Goal: Task Accomplishment & Management: Use online tool/utility

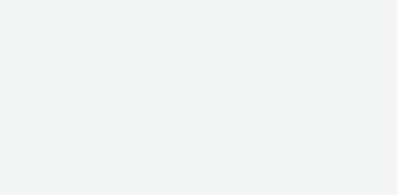
select select "24a55a22-8aa5-41c4-a59c-f152ca3b36a1"
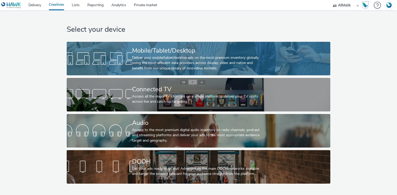
click at [151, 66] on div "Deliver your mobile/tablet/desktop ads on the most premium inventory globally u…" at bounding box center [197, 63] width 131 height 16
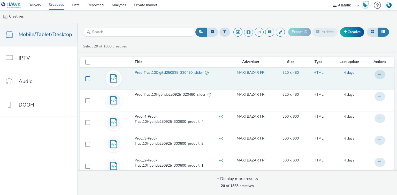
click at [87, 78] on span at bounding box center [87, 79] width 5 height 5
checkbox input "true"
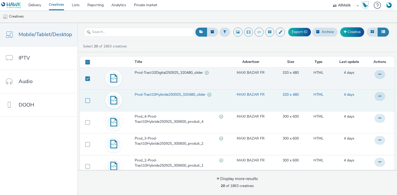
click at [87, 101] on span at bounding box center [87, 100] width 5 height 5
checkbox input "true"
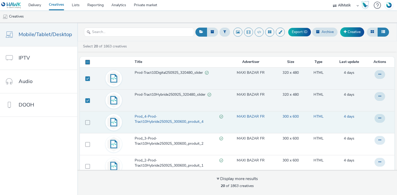
click at [85, 127] on td at bounding box center [86, 122] width 13 height 22
drag, startPoint x: 81, startPoint y: 123, endPoint x: 86, endPoint y: 123, distance: 5.7
click at [82, 123] on td at bounding box center [86, 122] width 13 height 22
click at [86, 123] on span at bounding box center [87, 122] width 5 height 5
checkbox input "true"
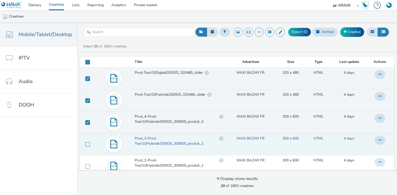
click at [88, 143] on span at bounding box center [87, 144] width 5 height 5
checkbox input "true"
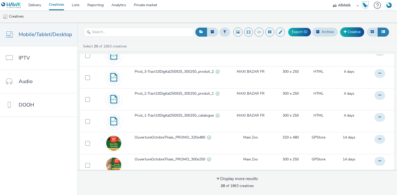
scroll to position [331, 0]
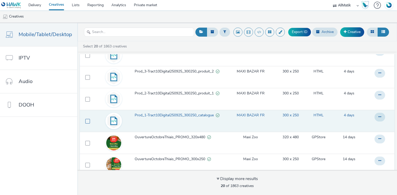
drag, startPoint x: 87, startPoint y: 120, endPoint x: 88, endPoint y: 106, distance: 14.2
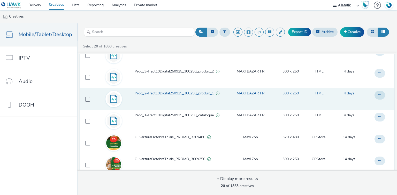
click at [87, 120] on span at bounding box center [87, 121] width 5 height 5
checkbox input "true"
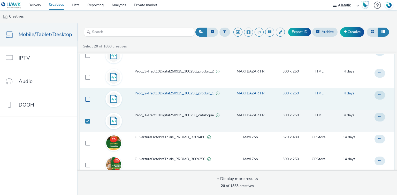
click at [86, 100] on span at bounding box center [87, 99] width 5 height 5
checkbox input "true"
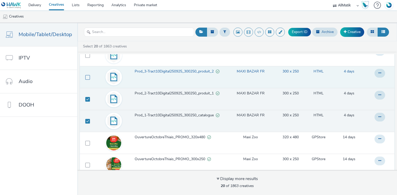
click at [86, 78] on span at bounding box center [87, 77] width 5 height 5
checkbox input "true"
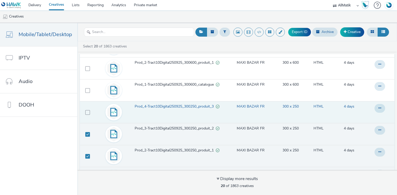
scroll to position [269, 0]
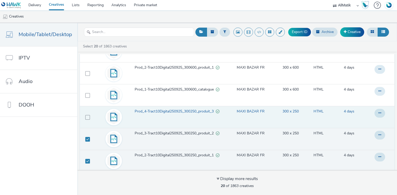
click at [86, 122] on td at bounding box center [86, 117] width 13 height 22
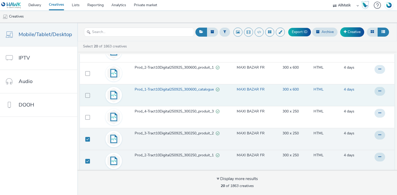
drag, startPoint x: 88, startPoint y: 116, endPoint x: 81, endPoint y: 97, distance: 19.6
click at [87, 116] on span at bounding box center [87, 117] width 5 height 5
checkbox input "true"
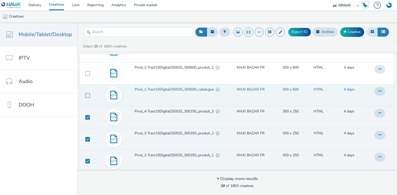
click at [85, 93] on span at bounding box center [87, 95] width 5 height 5
checkbox input "true"
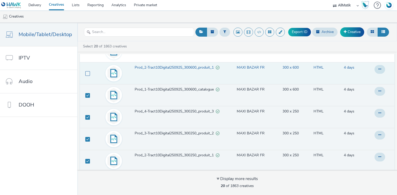
click at [85, 71] on span at bounding box center [87, 73] width 5 height 5
checkbox input "true"
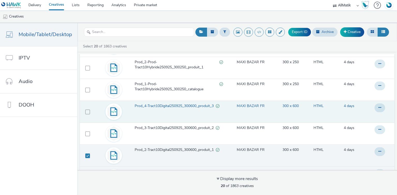
scroll to position [186, 0]
drag, startPoint x: 84, startPoint y: 135, endPoint x: 87, endPoint y: 116, distance: 18.6
click at [85, 133] on span at bounding box center [87, 134] width 5 height 5
checkbox input "true"
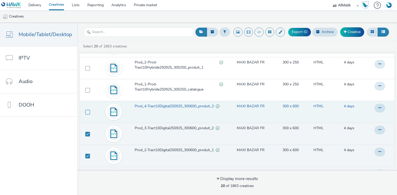
click at [88, 110] on span at bounding box center [87, 112] width 5 height 5
checkbox input "true"
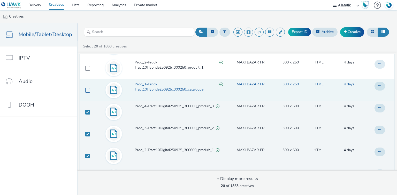
click at [87, 90] on span at bounding box center [87, 90] width 5 height 5
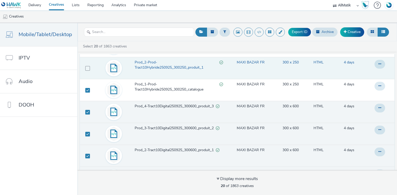
checkbox input "true"
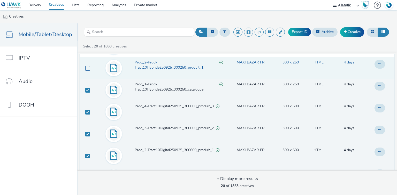
click at [86, 66] on span at bounding box center [87, 68] width 5 height 5
checkbox input "true"
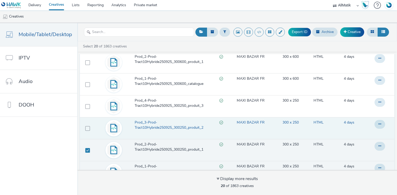
scroll to position [103, 0]
click at [85, 129] on span at bounding box center [87, 129] width 5 height 5
checkbox input "true"
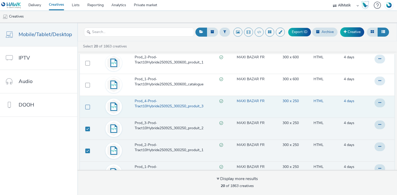
click at [87, 108] on span at bounding box center [87, 107] width 5 height 5
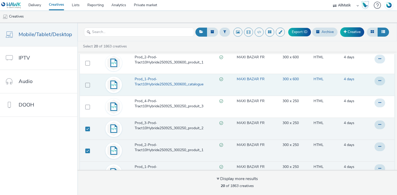
checkbox input "true"
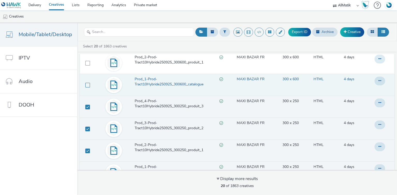
click at [86, 83] on span at bounding box center [87, 85] width 5 height 5
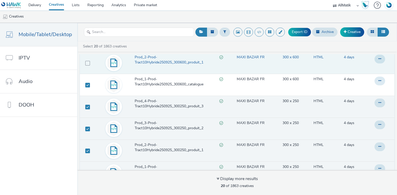
checkbox input "true"
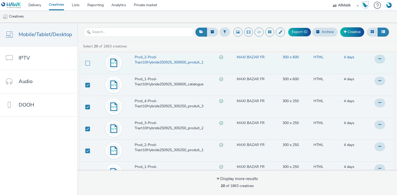
click at [85, 63] on span at bounding box center [87, 63] width 5 height 5
checkbox input "true"
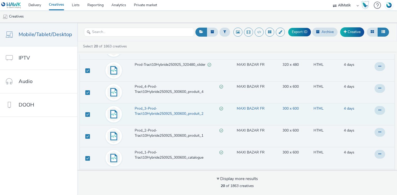
scroll to position [21, 0]
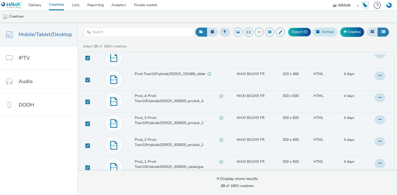
click at [330, 31] on button "Archive" at bounding box center [324, 32] width 25 height 9
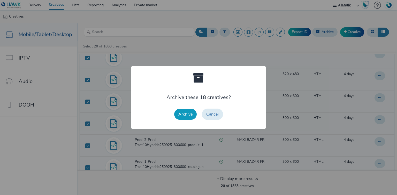
click at [183, 113] on button "Archive" at bounding box center [185, 114] width 22 height 11
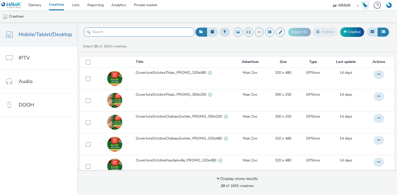
click at [133, 35] on input "text" at bounding box center [139, 32] width 110 height 9
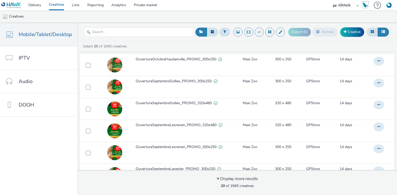
scroll to position [62, 0]
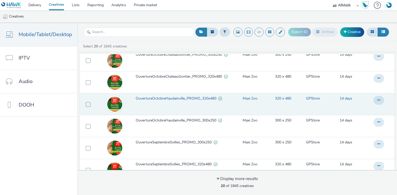
drag, startPoint x: 183, startPoint y: 94, endPoint x: 184, endPoint y: 97, distance: 2.6
click at [183, 95] on td "OuvertureOctobreHaudainville_PROMO_320x480" at bounding box center [184, 104] width 98 height 22
click at [184, 97] on span "OuvertureOctobreHaudainville_PROMO_320x480" at bounding box center [177, 98] width 83 height 5
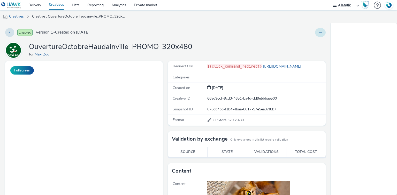
click at [319, 33] on icon at bounding box center [320, 33] width 3 height 4
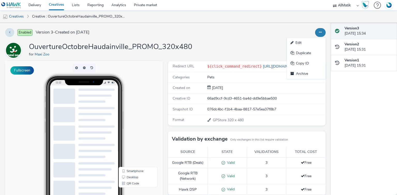
click at [261, 40] on div "Enabled Version 3 - Created on 15 September 2025 Edit Duplicate Copy ID Archive…" at bounding box center [165, 109] width 331 height 172
click at [319, 33] on icon at bounding box center [320, 33] width 3 height 4
click at [308, 43] on link "Edit" at bounding box center [306, 43] width 39 height 10
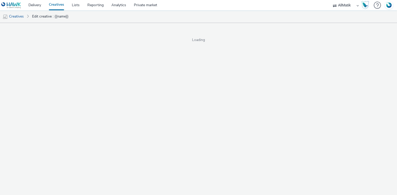
select select "1"
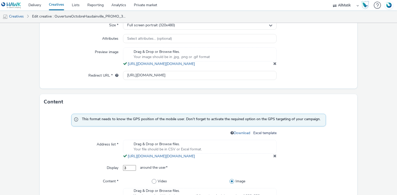
scroll to position [70, 0]
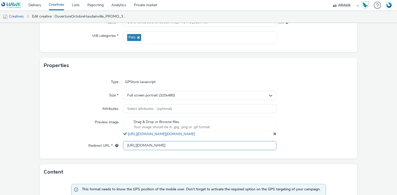
drag, startPoint x: 164, startPoint y: 150, endPoint x: 121, endPoint y: 148, distance: 43.5
click at [121, 148] on div "Redirect URL * https://www.maxizoo.fr/stores/maxi-zoo-haudainville/?utm_campaig…" at bounding box center [198, 145] width 309 height 9
click at [59, 6] on link "Creatives" at bounding box center [56, 5] width 23 height 10
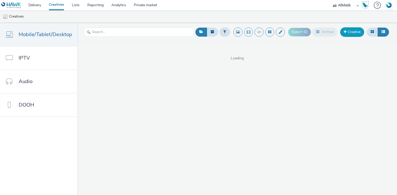
click at [361, 31] on link "Creative" at bounding box center [352, 31] width 24 height 9
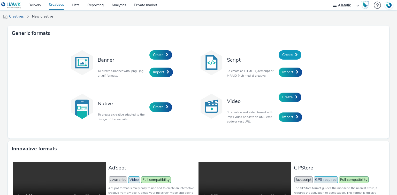
click at [287, 55] on span "Create" at bounding box center [287, 54] width 10 height 5
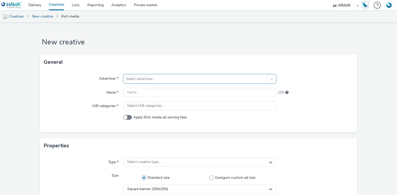
click at [137, 79] on div at bounding box center [195, 79] width 138 height 6
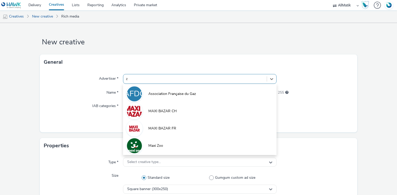
type input "zo"
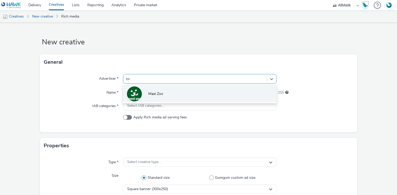
click at [156, 86] on li "Maxi Zoo" at bounding box center [199, 93] width 153 height 17
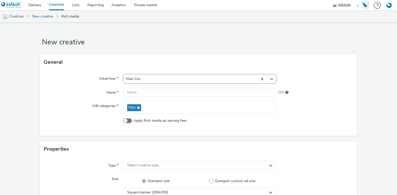
click at [130, 122] on span at bounding box center [127, 121] width 9 height 5
click at [126, 122] on input "Apply Rich media ad serving fees" at bounding box center [124, 120] width 3 height 3
checkbox input "true"
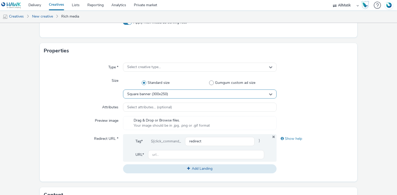
scroll to position [103, 0]
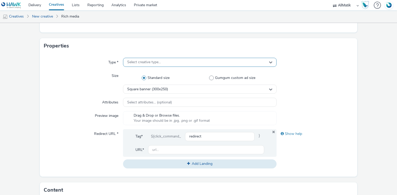
click at [135, 63] on span "Select creative type..." at bounding box center [144, 62] width 34 height 4
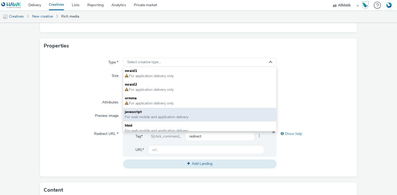
scroll to position [4, 0]
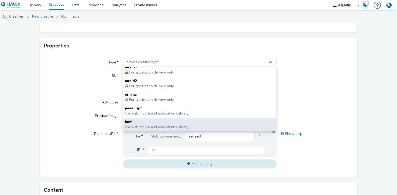
click at [154, 125] on span "For web mobile and application delivery" at bounding box center [157, 127] width 64 height 5
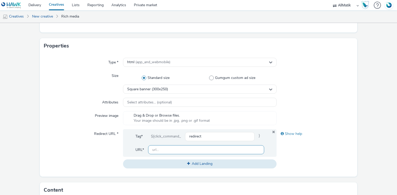
click at [161, 154] on input "text" at bounding box center [206, 150] width 116 height 9
paste input "https://www.maxizoo.fr/"
type input "https://www.maxizoo.fr/"
click at [339, 117] on div at bounding box center [315, 118] width 77 height 14
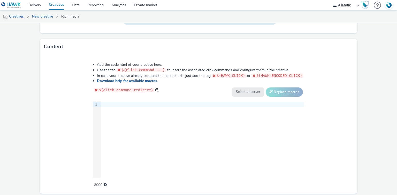
scroll to position [248, 0]
click at [172, 125] on div "9 1 ›" at bounding box center [198, 139] width 211 height 78
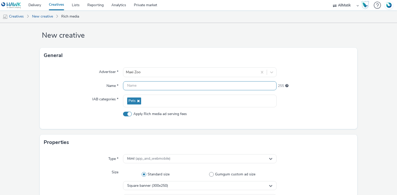
scroll to position [0, 0]
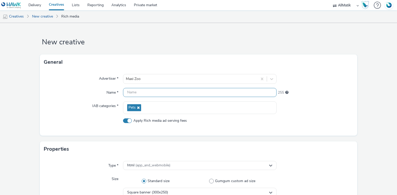
click at [179, 89] on input "text" at bounding box center [199, 92] width 153 height 9
paste input "Prod_1-Tract10Digital250925_300250_catalog"
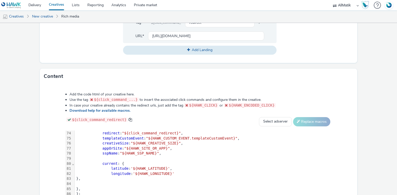
scroll to position [264, 0]
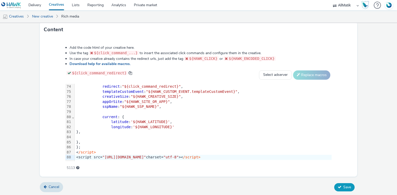
type input "Prod_1-Tract10Digital250925_300250_catalog"
click at [339, 184] on button "Save" at bounding box center [344, 188] width 20 height 8
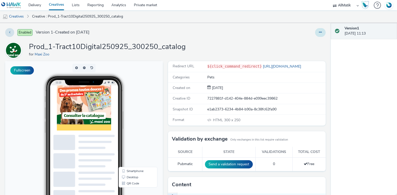
click at [319, 32] on icon at bounding box center [320, 33] width 3 height 4
click at [302, 53] on link "Duplicate" at bounding box center [306, 53] width 39 height 10
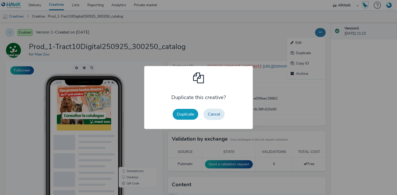
click at [188, 113] on button "Duplicate" at bounding box center [186, 114] width 26 height 11
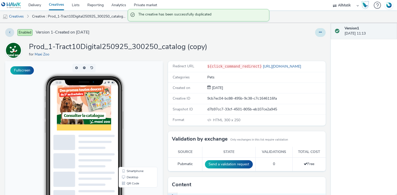
click at [319, 34] on icon at bounding box center [320, 33] width 3 height 4
click at [306, 40] on link "Edit" at bounding box center [306, 43] width 39 height 10
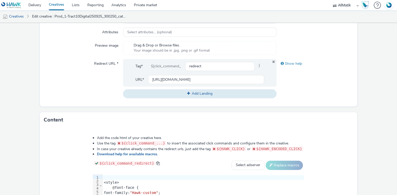
scroll to position [264, 0]
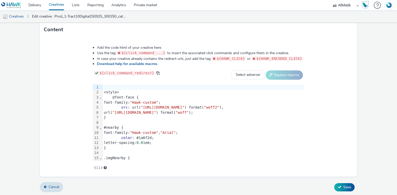
click at [166, 131] on div "font-family: "Hawk-custom" , "Arial" ;" at bounding box center [203, 133] width 202 height 5
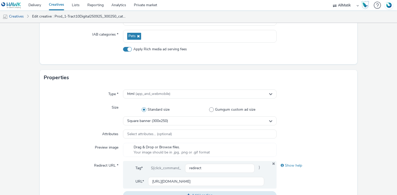
scroll to position [16, 0]
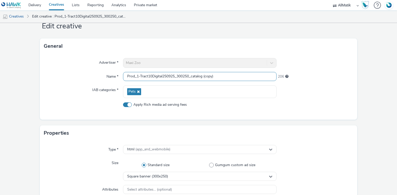
click at [151, 78] on input "Prod_1-Tract10Digital250925_300250_catalog (copy)" at bounding box center [199, 76] width 153 height 9
paste input "2-Tract10Digital250925_300250_produit_1"
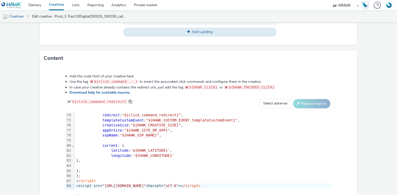
scroll to position [264, 0]
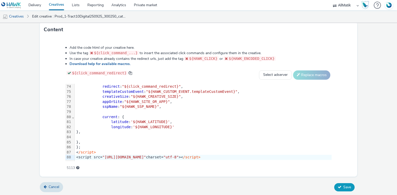
type input "Prod_2-Tract10Digital250925_300250_produit_1"
click at [343, 185] on span "Save" at bounding box center [347, 187] width 8 height 5
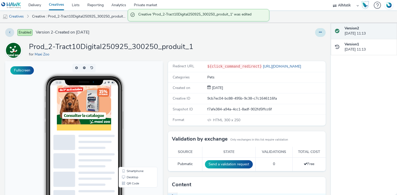
drag, startPoint x: 320, startPoint y: 33, endPoint x: 315, endPoint y: 36, distance: 6.1
click at [320, 33] on button at bounding box center [320, 32] width 11 height 9
click at [299, 52] on link "Duplicate" at bounding box center [306, 53] width 39 height 10
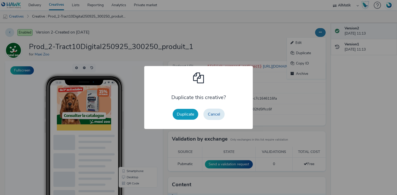
click at [174, 117] on button "Duplicate" at bounding box center [186, 114] width 26 height 11
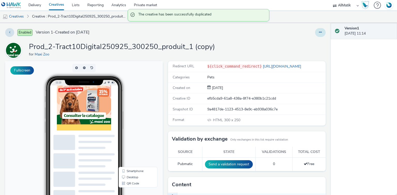
click at [315, 32] on button at bounding box center [320, 32] width 11 height 9
click at [299, 46] on link "Edit" at bounding box center [306, 43] width 39 height 10
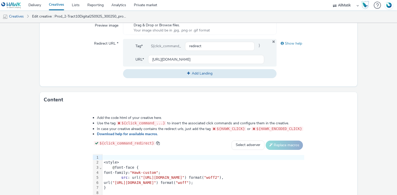
scroll to position [248, 0]
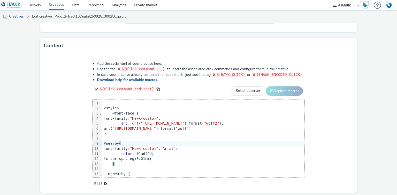
click at [170, 144] on div "#nearby {" at bounding box center [240, 143] width 277 height 5
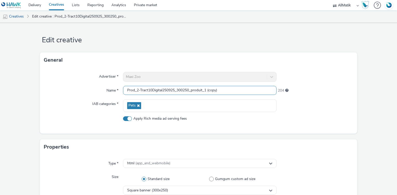
scroll to position [0, 0]
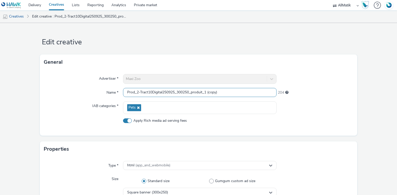
click at [154, 95] on input "Prod_2-Tract10Digital250925_300250_produit_1 (copy)" at bounding box center [199, 92] width 153 height 9
paste input "3-Tract10Digital250925_300250_produit_2"
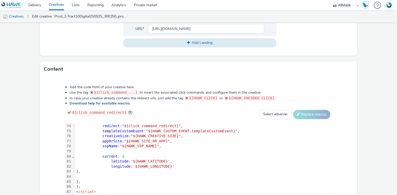
scroll to position [264, 0]
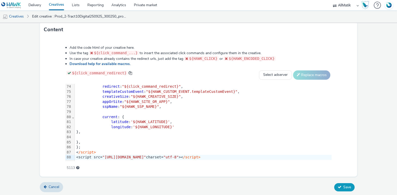
type input "Prod_3-Tract10Digital250925_300250_produit_2"
click at [343, 186] on span "Save" at bounding box center [347, 187] width 8 height 5
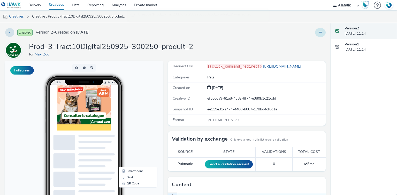
click at [319, 34] on icon at bounding box center [320, 33] width 3 height 4
click at [302, 55] on link "Duplicate" at bounding box center [306, 53] width 39 height 10
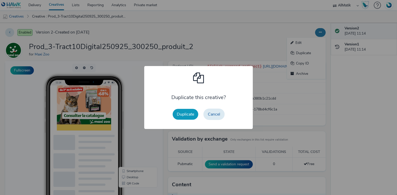
click at [189, 117] on button "Duplicate" at bounding box center [186, 114] width 26 height 11
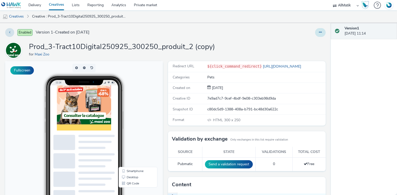
click at [319, 32] on icon at bounding box center [320, 33] width 3 height 4
click at [306, 42] on link "Edit" at bounding box center [306, 43] width 39 height 10
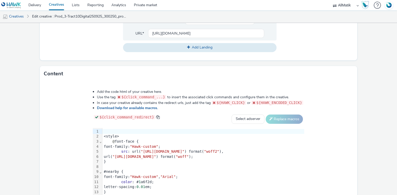
scroll to position [264, 0]
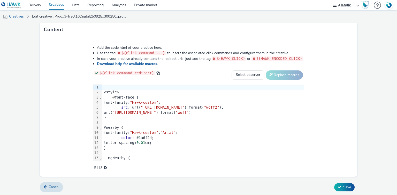
click at [156, 111] on span ""https://static.tabmo.io/creatives/2022-q1/april/maxi-zoo/skolar-sans-latin-con…" at bounding box center [134, 113] width 44 height 4
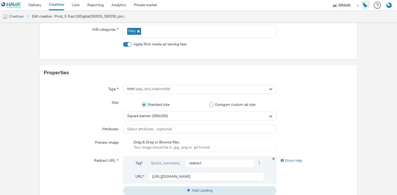
scroll to position [57, 0]
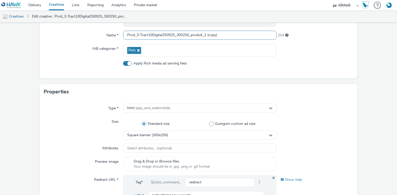
click at [151, 35] on input "Prod_3-Tract10Digital250925_300250_produit_2 (copy)" at bounding box center [199, 35] width 153 height 9
paste input "4-Tract10Digital250925_300250_produit_3"
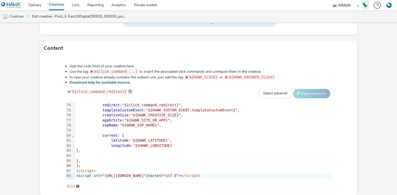
scroll to position [264, 0]
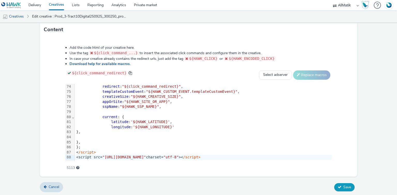
type input "Prod_4-Tract10Digital250925_300250_produit_3"
click at [343, 185] on span "Save" at bounding box center [347, 187] width 8 height 5
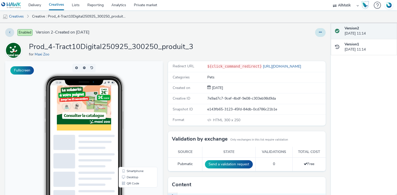
click at [319, 34] on button at bounding box center [320, 32] width 11 height 9
click at [314, 47] on link "Edit" at bounding box center [306, 43] width 39 height 10
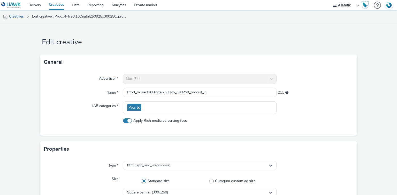
click at [51, 5] on link "Creatives" at bounding box center [56, 5] width 23 height 10
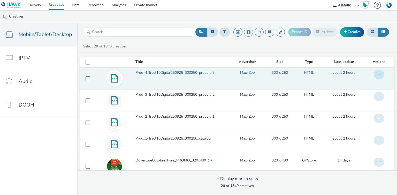
click at [375, 73] on button at bounding box center [379, 74] width 11 height 9
click at [358, 95] on link "Duplicate" at bounding box center [365, 95] width 39 height 10
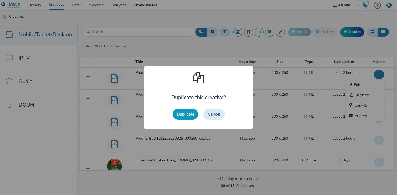
click at [182, 117] on button "Duplicate" at bounding box center [186, 114] width 26 height 11
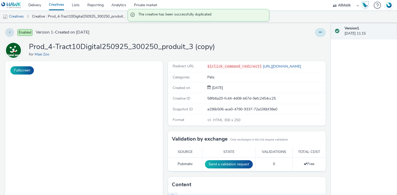
click at [322, 34] on button at bounding box center [320, 32] width 11 height 9
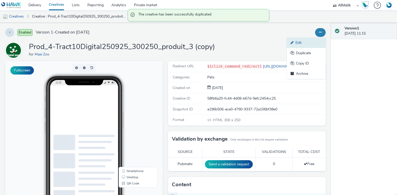
click at [309, 42] on link "Edit" at bounding box center [306, 43] width 39 height 10
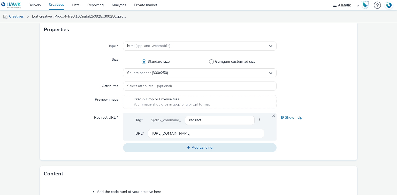
scroll to position [124, 0]
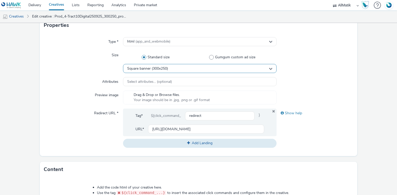
click at [182, 67] on div "Square banner (300x250)" at bounding box center [199, 68] width 153 height 9
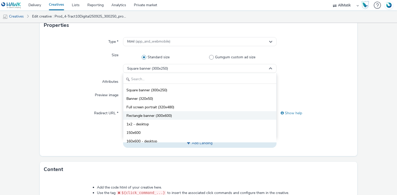
click at [170, 116] on span "Rectangle banner (300x600)" at bounding box center [148, 115] width 45 height 5
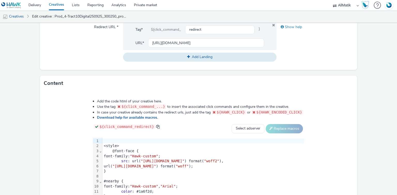
scroll to position [248, 0]
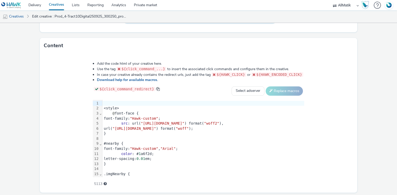
click at [189, 142] on div "#nearby {" at bounding box center [203, 143] width 202 height 5
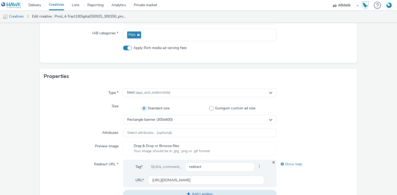
scroll to position [41, 0]
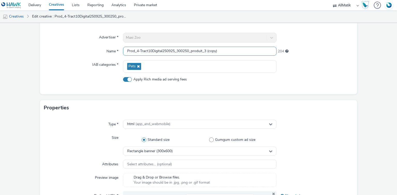
click at [157, 49] on input "Prod_4-Tract10Digital250925_300250_produit_3 (copy)" at bounding box center [199, 51] width 153 height 9
paste input "1-Tract10Digital250925_300600_catalogue"
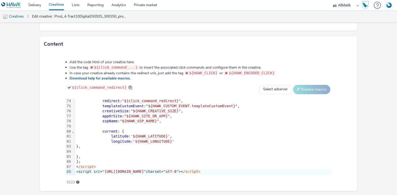
scroll to position [264, 0]
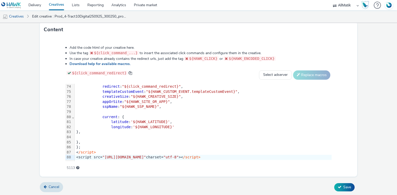
type input "Prod_1-Tract10Digital250925_300600_catalogue"
click at [343, 188] on span "Save" at bounding box center [347, 187] width 8 height 5
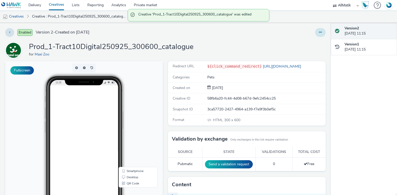
click at [319, 33] on icon at bounding box center [320, 33] width 3 height 4
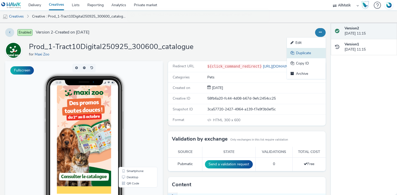
click at [304, 54] on link "Duplicate" at bounding box center [306, 53] width 39 height 10
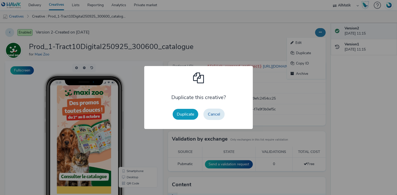
click at [190, 116] on button "Duplicate" at bounding box center [186, 114] width 26 height 11
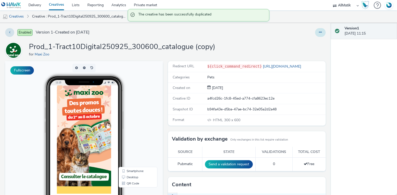
click at [319, 32] on icon at bounding box center [320, 33] width 3 height 4
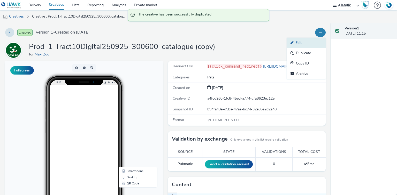
click at [304, 41] on link "Edit" at bounding box center [306, 43] width 39 height 10
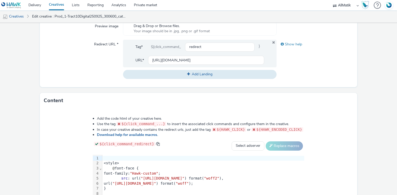
scroll to position [207, 0]
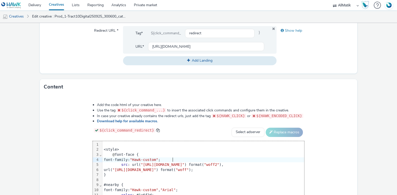
click at [171, 161] on div "font-family: "Hawk-custom" ;" at bounding box center [240, 160] width 277 height 5
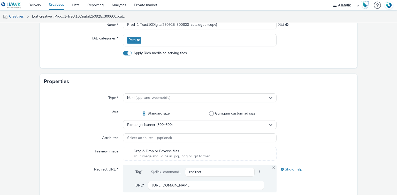
scroll to position [61, 0]
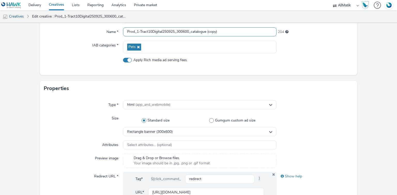
click at [157, 31] on input "Prod_1-Tract10Digital250925_300600_catalogue (copy)" at bounding box center [199, 31] width 153 height 9
paste input "2-Tract10Digital250925_300600_produit_1"
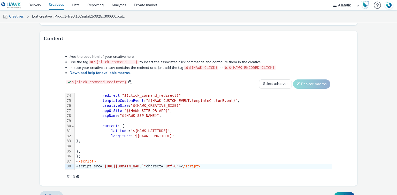
scroll to position [264, 0]
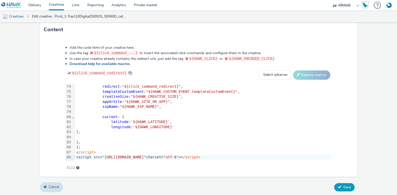
type input "Prod_2-Tract10Digital250925_300600_produit_1"
click at [343, 185] on span "Save" at bounding box center [347, 187] width 8 height 5
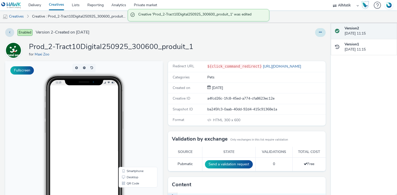
click at [319, 33] on icon at bounding box center [320, 33] width 3 height 4
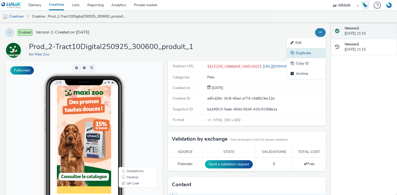
click at [299, 54] on link "Duplicate" at bounding box center [306, 53] width 39 height 10
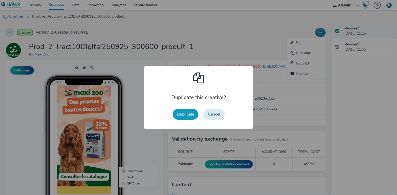
click at [191, 115] on button "Duplicate" at bounding box center [186, 114] width 26 height 11
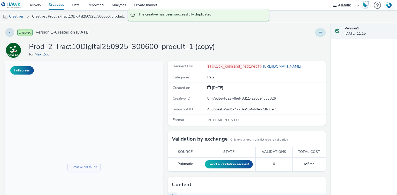
click at [319, 33] on button at bounding box center [320, 32] width 11 height 9
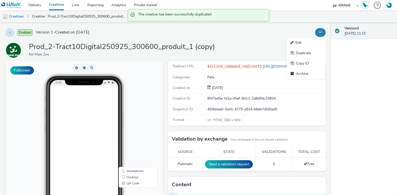
click at [307, 44] on link "Edit" at bounding box center [306, 43] width 39 height 10
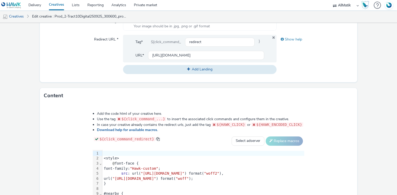
scroll to position [207, 0]
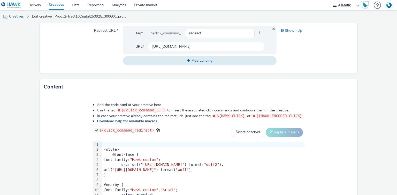
click at [156, 168] on span ""https://static.tabmo.io/creatives/2022-q1/april/maxi-zoo/skolar-sans-latin-con…" at bounding box center [134, 170] width 44 height 4
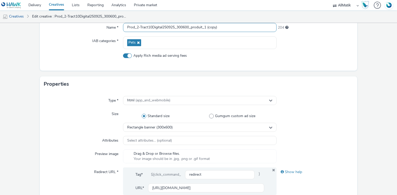
scroll to position [40, 0]
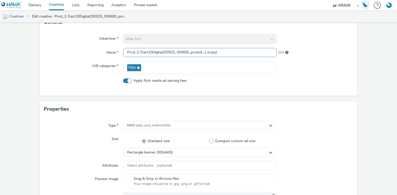
click at [140, 52] on input "Prod_2-Tract10Digital250925_300600_produit_1 (copy)" at bounding box center [199, 52] width 153 height 9
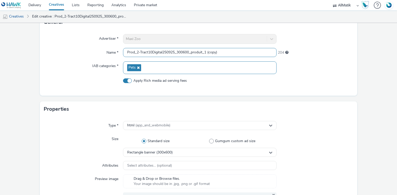
paste input "3-Tract10Digital250925_300600_produit_2"
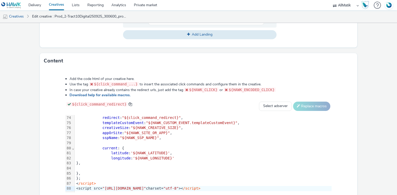
scroll to position [264, 0]
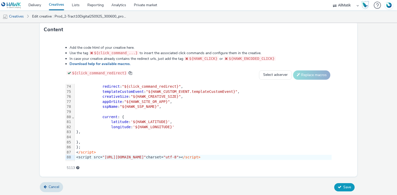
type input "Prod_3-Tract10Digital250925_300600_produit_2"
click at [343, 185] on span "Save" at bounding box center [347, 187] width 8 height 5
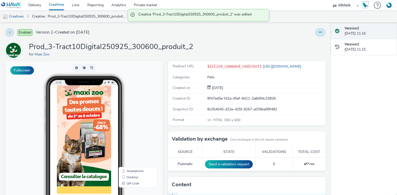
click at [319, 33] on icon at bounding box center [320, 33] width 3 height 4
click at [302, 54] on link "Duplicate" at bounding box center [306, 53] width 39 height 10
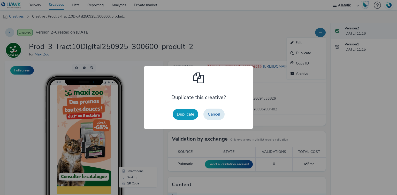
click at [188, 114] on button "Duplicate" at bounding box center [186, 114] width 26 height 11
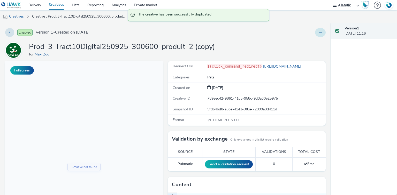
click at [320, 33] on button at bounding box center [320, 32] width 11 height 9
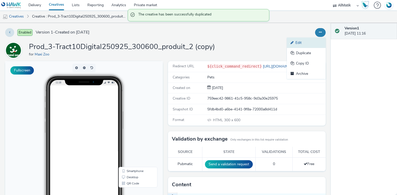
click at [304, 43] on link "Edit" at bounding box center [306, 43] width 39 height 10
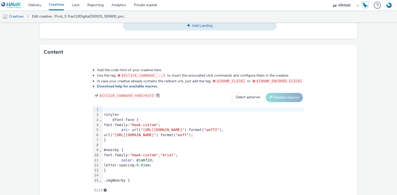
scroll to position [264, 0]
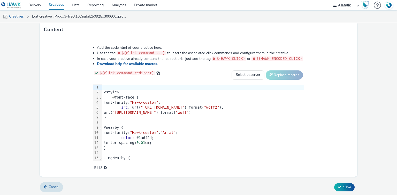
click at [161, 131] on span ""Arial"" at bounding box center [168, 133] width 15 height 4
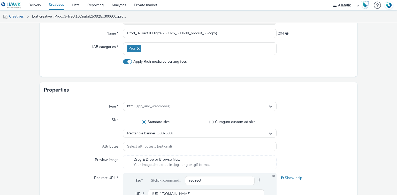
scroll to position [16, 0]
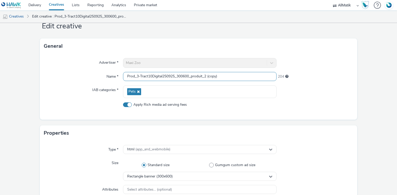
click at [153, 73] on input "Prod_3-Tract10Digital250925_300600_produit_2 (copy)" at bounding box center [199, 76] width 153 height 9
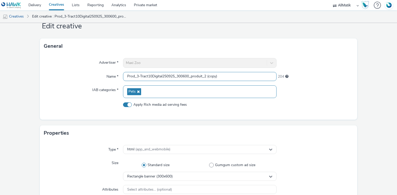
paste input "4-Tract10Digital250925_300600_produit_3"
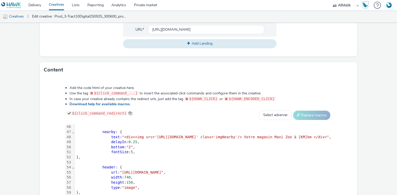
scroll to position [264, 0]
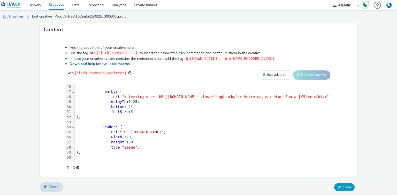
type input "Prod_4-Tract10Digital250925_300600_produit_3"
click at [347, 185] on span "Save" at bounding box center [347, 187] width 8 height 5
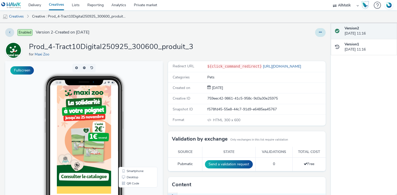
click at [319, 33] on button at bounding box center [320, 32] width 11 height 9
click at [304, 51] on link "Duplicate" at bounding box center [306, 53] width 39 height 10
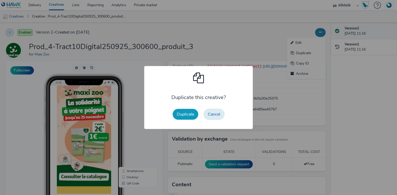
click at [177, 116] on button "Duplicate" at bounding box center [186, 114] width 26 height 11
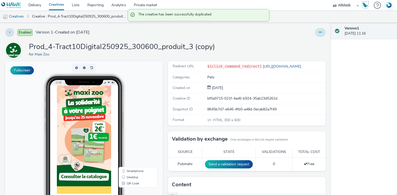
click at [319, 32] on icon at bounding box center [320, 33] width 3 height 4
click at [302, 43] on link "Edit" at bounding box center [306, 43] width 39 height 10
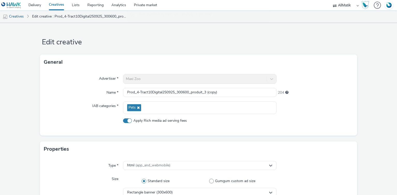
scroll to position [83, 0]
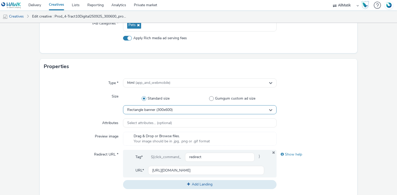
click at [169, 109] on span "Rectangle banner (300x600)" at bounding box center [149, 110] width 45 height 4
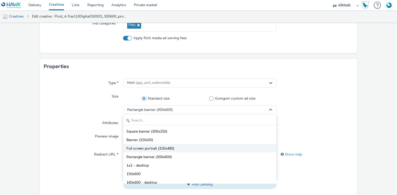
click at [178, 148] on li "Full screen portrait (320x480)" at bounding box center [199, 148] width 153 height 9
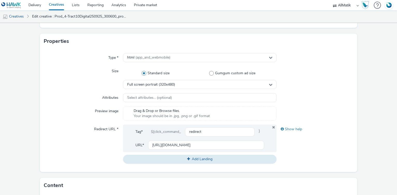
scroll to position [227, 0]
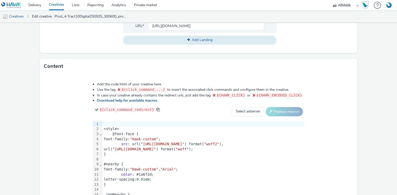
click at [226, 153] on div "}" at bounding box center [203, 154] width 202 height 5
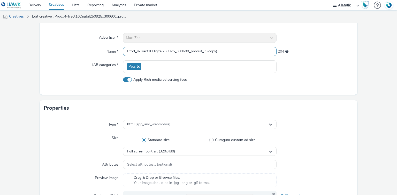
scroll to position [37, 0]
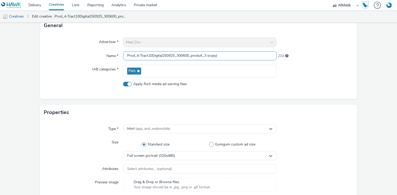
click at [139, 54] on input "Prod_4-Tract10Digital250925_300600_produit_3 (copy)" at bounding box center [199, 55] width 153 height 9
drag, startPoint x: 139, startPoint y: 54, endPoint x: 139, endPoint y: 57, distance: 3.9
click at [139, 54] on input "Prod_4-Tract10Digital250925_300600_produit_3 (copy)" at bounding box center [199, 55] width 153 height 9
paste input "-Tract10Digital250925_320480_slider"
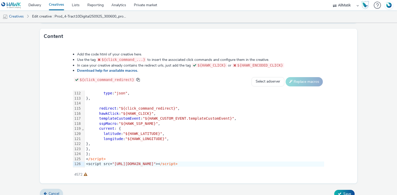
scroll to position [264, 0]
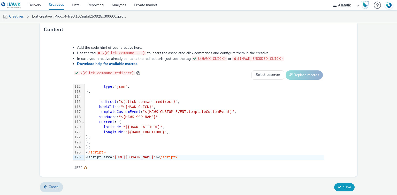
type input "Prod-Tract10Digital250925_320480_slider"
click at [344, 186] on span "Save" at bounding box center [347, 187] width 8 height 5
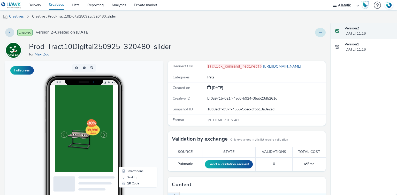
click at [319, 33] on icon at bounding box center [320, 33] width 3 height 4
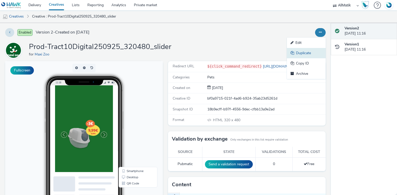
click at [294, 53] on link "Duplicate" at bounding box center [306, 53] width 39 height 10
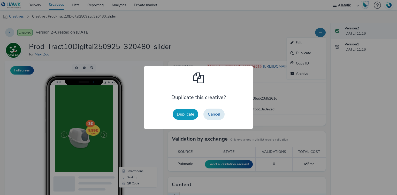
click at [192, 117] on button "Duplicate" at bounding box center [186, 114] width 26 height 11
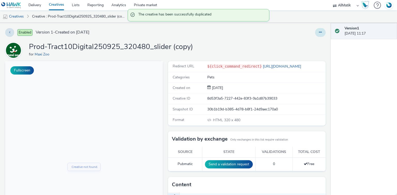
click at [319, 33] on icon at bounding box center [320, 33] width 3 height 4
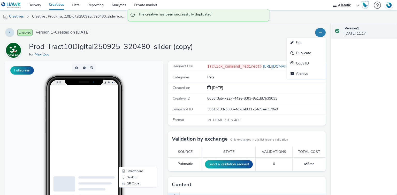
click at [308, 42] on link "Edit" at bounding box center [306, 43] width 39 height 10
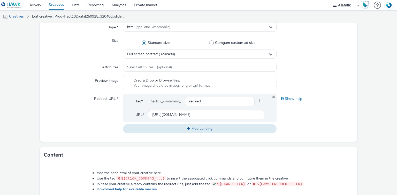
scroll to position [186, 0]
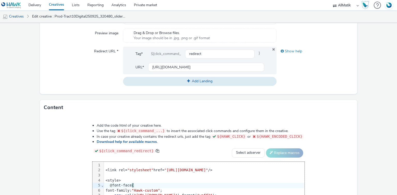
click at [170, 183] on div "@ font-face {" at bounding box center [246, 185] width 285 height 5
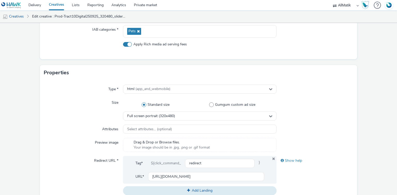
scroll to position [61, 0]
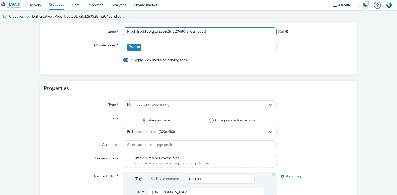
click at [162, 30] on input "Prod-Tract10Digital250925_320480_slider (copy)" at bounding box center [199, 31] width 153 height 9
paste input "_1-Prod-Tract10Hybride250925_300250_catalog"
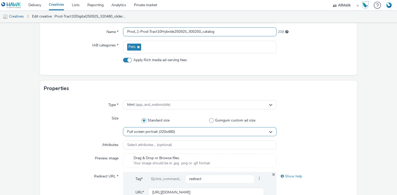
type input "Prod_1-Prod-Tract10Hybride250925_300250_catalog"
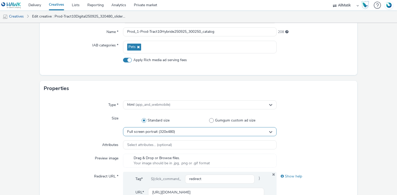
click at [178, 129] on div "Full screen portrait (320x480)" at bounding box center [199, 131] width 153 height 9
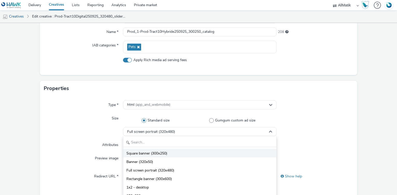
click at [171, 153] on li "Square banner (300x250)" at bounding box center [199, 153] width 153 height 9
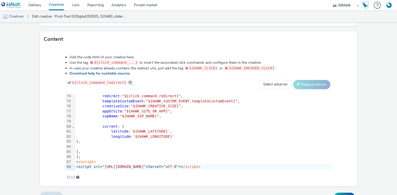
scroll to position [264, 0]
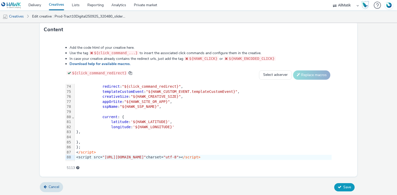
click at [343, 189] on span "Save" at bounding box center [347, 187] width 8 height 5
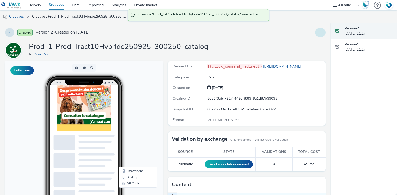
click at [319, 33] on icon at bounding box center [320, 33] width 3 height 4
click at [308, 55] on link "Duplicate" at bounding box center [306, 53] width 39 height 10
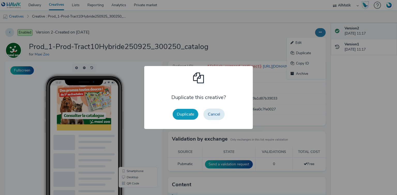
click at [187, 113] on button "Duplicate" at bounding box center [186, 114] width 26 height 11
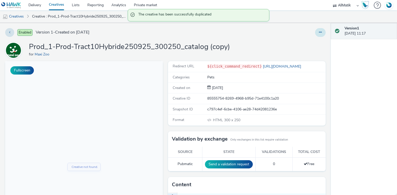
click at [319, 32] on icon at bounding box center [320, 33] width 3 height 4
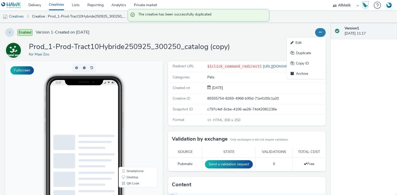
click at [310, 42] on link "Edit" at bounding box center [306, 43] width 39 height 10
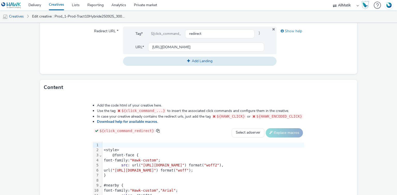
scroll to position [248, 0]
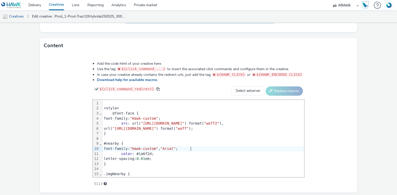
click at [174, 147] on div "font-family: "Hawk-custom" , "Arial" ;" at bounding box center [240, 149] width 277 height 5
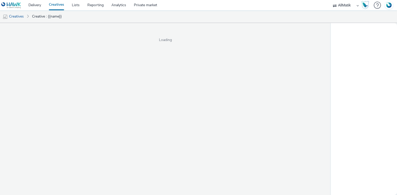
select select "24a55a22-8aa5-41c4-a59c-f152ca3b36a1"
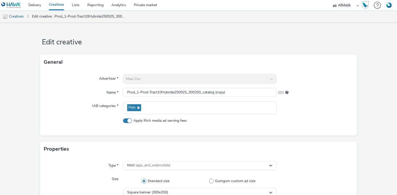
select select "24a55a22-8aa5-41c4-a59c-f152ca3b36a1"
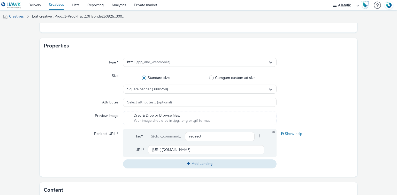
scroll to position [21, 0]
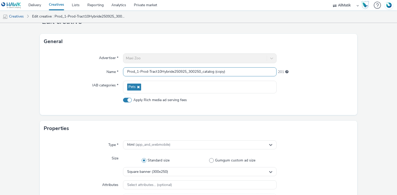
click at [147, 72] on input "Prod_1-Prod-Tract10Hybride250925_300250_catalog (copy)" at bounding box center [199, 71] width 153 height 9
drag, startPoint x: 147, startPoint y: 72, endPoint x: 145, endPoint y: 69, distance: 3.3
click at [147, 71] on input "Prod_1-Prod-Tract10Hybride250925_300250_catalog (copy)" at bounding box center [199, 71] width 153 height 9
paste input "2-Prod-Tract10Hybride250925_300250_produit_1"
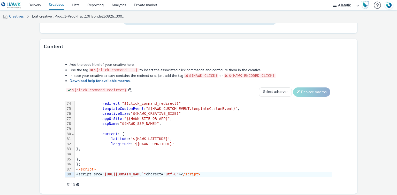
scroll to position [264, 0]
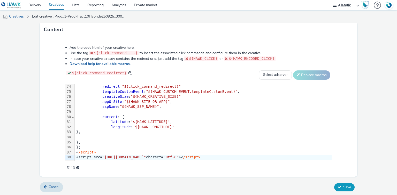
type input "Prod_2-Prod-Tract10Hybride250925_300250_produit_1"
click at [346, 184] on button "Save" at bounding box center [344, 188] width 20 height 8
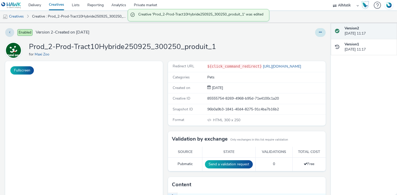
click at [319, 34] on icon at bounding box center [320, 33] width 3 height 4
click at [299, 55] on link "Duplicate" at bounding box center [306, 53] width 39 height 10
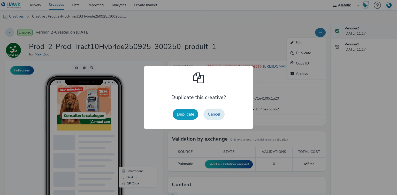
click at [188, 112] on button "Duplicate" at bounding box center [186, 114] width 26 height 11
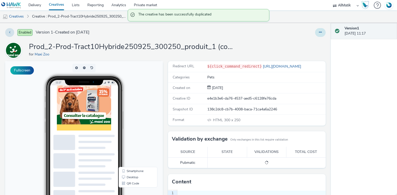
click at [315, 35] on button at bounding box center [320, 32] width 11 height 9
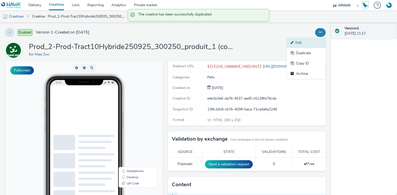
click at [306, 43] on link "Edit" at bounding box center [306, 43] width 39 height 10
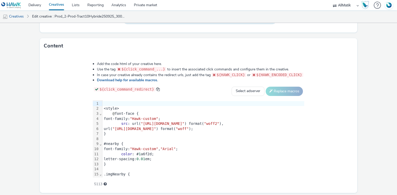
scroll to position [248, 0]
click at [174, 134] on div "}" at bounding box center [240, 133] width 277 height 5
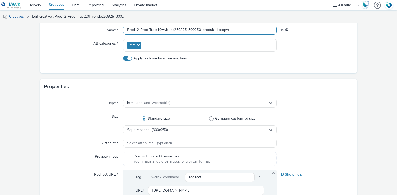
scroll to position [41, 0]
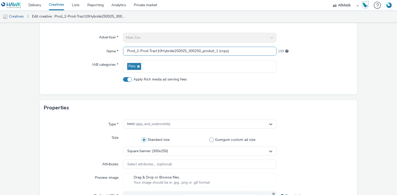
click at [151, 48] on input "Prod_2-Prod-Tract10Hybride250925_300250_produit_1 (copy)" at bounding box center [199, 51] width 153 height 9
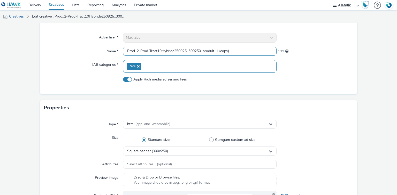
paste input "3-Prod-Tract10Hybride250925_300250_produit_2"
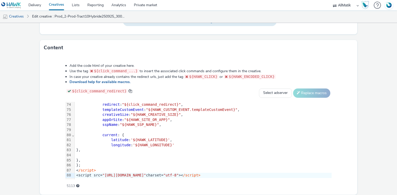
scroll to position [264, 0]
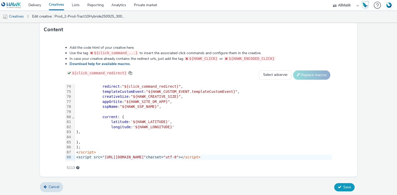
type input "Prod_3-Prod-Tract10Hybride250925_300250_produit_2"
click at [345, 186] on span "Save" at bounding box center [347, 187] width 8 height 5
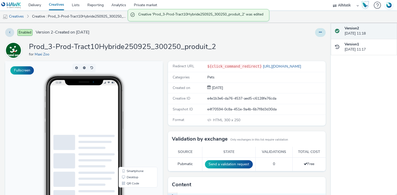
click at [318, 34] on button at bounding box center [320, 32] width 11 height 9
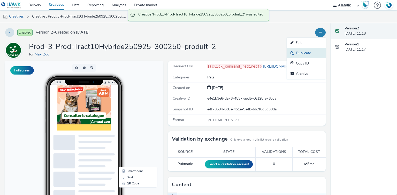
click at [305, 52] on link "Duplicate" at bounding box center [306, 53] width 39 height 10
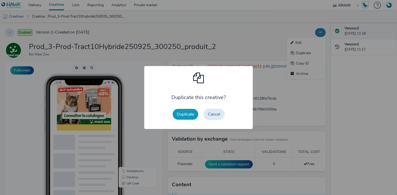
click at [180, 113] on button "Duplicate" at bounding box center [186, 114] width 26 height 11
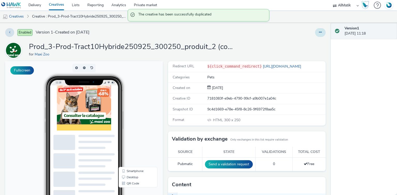
click at [319, 32] on icon at bounding box center [320, 33] width 3 height 4
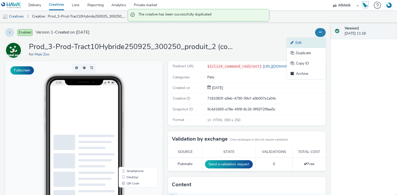
click at [305, 43] on link "Edit" at bounding box center [306, 43] width 39 height 10
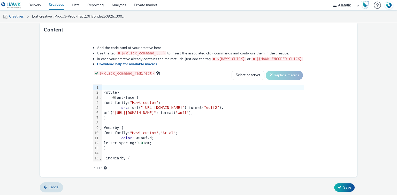
scroll to position [264, 0]
click at [191, 122] on div at bounding box center [203, 122] width 202 height 5
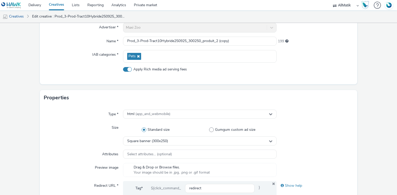
scroll to position [0, 0]
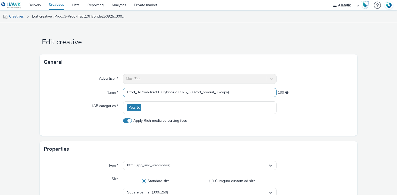
click at [156, 91] on input "Prod_3-Prod-Tract10Hybride250925_300250_produit_2 (copy)" at bounding box center [199, 92] width 153 height 9
drag, startPoint x: 156, startPoint y: 91, endPoint x: 159, endPoint y: 89, distance: 3.7
click at [157, 92] on input "Prod_3-Prod-Tract10Hybride250925_300250_produit_2 (copy)" at bounding box center [199, 92] width 153 height 9
paste input "4-Prod-Tract10Hybride250925_300250_produit_3"
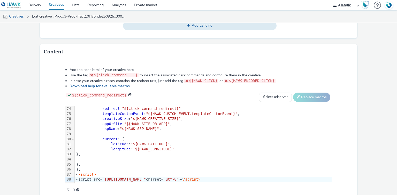
scroll to position [264, 0]
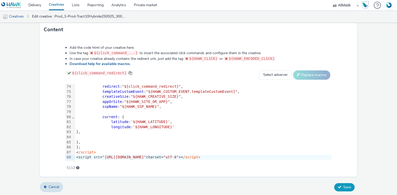
type input "Prod_4-Prod-Tract10Hybride250925_300250_produit_3"
click at [345, 185] on span "Save" at bounding box center [347, 187] width 8 height 5
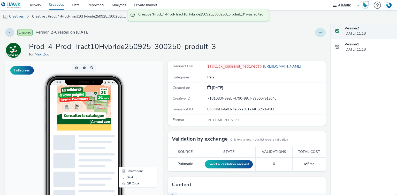
click at [319, 33] on icon at bounding box center [320, 33] width 3 height 4
click at [303, 52] on link "Duplicate" at bounding box center [306, 53] width 39 height 10
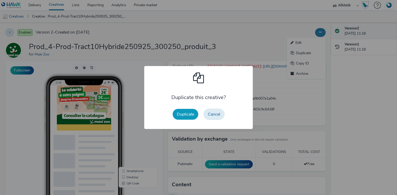
click at [189, 114] on button "Duplicate" at bounding box center [186, 114] width 26 height 11
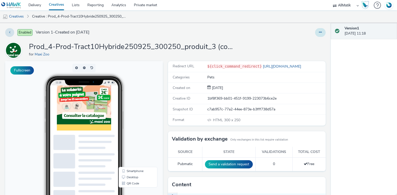
click at [319, 32] on icon at bounding box center [320, 33] width 3 height 4
click at [314, 39] on link "Edit" at bounding box center [306, 43] width 39 height 10
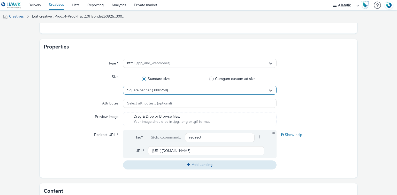
scroll to position [103, 0]
click at [165, 91] on span "Square banner (300x250)" at bounding box center [147, 89] width 41 height 4
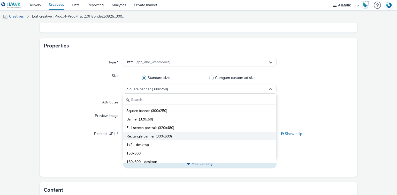
click at [165, 137] on span "Rectangle banner (300x600)" at bounding box center [148, 136] width 45 height 5
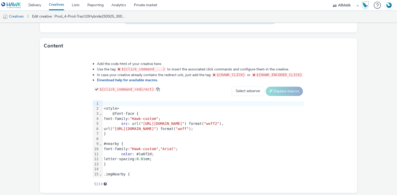
scroll to position [248, 0]
click at [188, 142] on div "#nearby {" at bounding box center [203, 143] width 202 height 5
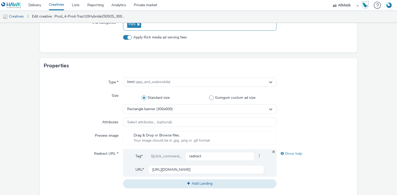
scroll to position [41, 0]
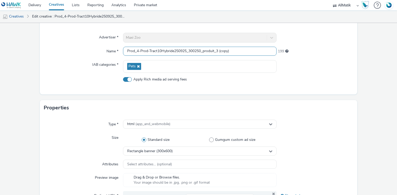
click at [165, 49] on input "Prod_4-Prod-Tract10Hybride250925_300250_produit_3 (copy)" at bounding box center [199, 51] width 153 height 9
paste input "1-Prod-Tract10Hybride250925_300600_catalogue"
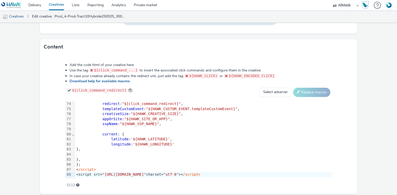
scroll to position [264, 0]
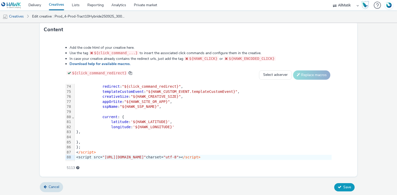
type input "Prod_1-Prod-Tract10Hybride250925_300600_catalogue"
click at [340, 186] on button "Save" at bounding box center [344, 188] width 20 height 8
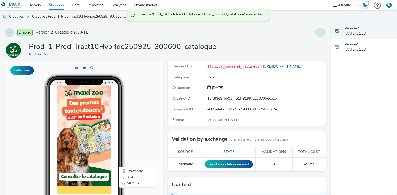
click at [319, 33] on icon at bounding box center [320, 33] width 3 height 4
click at [299, 52] on link "Duplicate" at bounding box center [306, 53] width 39 height 10
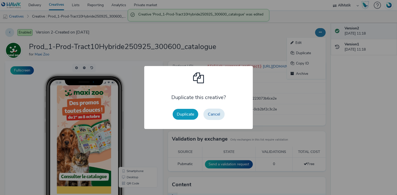
click at [189, 115] on button "Duplicate" at bounding box center [186, 114] width 26 height 11
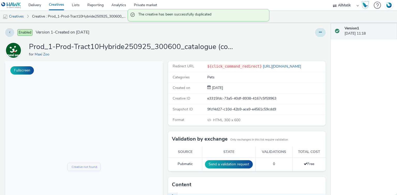
click at [319, 32] on icon at bounding box center [320, 33] width 3 height 4
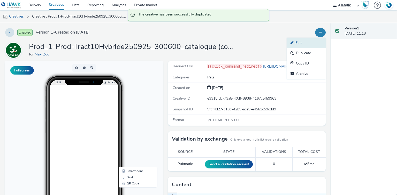
click at [299, 44] on link "Edit" at bounding box center [306, 43] width 39 height 10
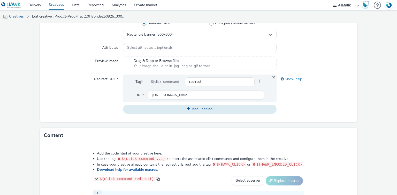
scroll to position [264, 0]
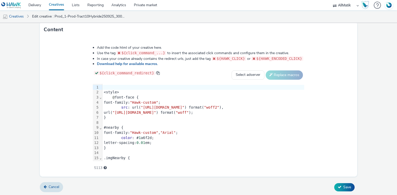
click at [134, 134] on div "font-family: "Hawk-custom" , "Arial" ;" at bounding box center [203, 133] width 202 height 5
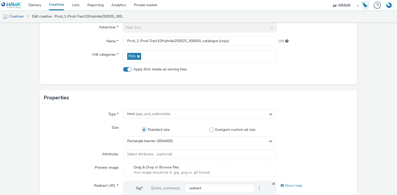
scroll to position [16, 0]
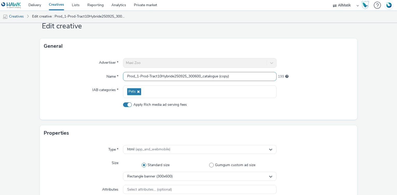
click at [161, 74] on input "Prod_1-Prod-Tract10Hybride250925_300600_catalogue (copy)" at bounding box center [199, 76] width 153 height 9
paste input "2-Prod-Tract10Hybride250925_300600_produit_1"
type input "Prod_2-Prod-Tract10Hybride250925_300600_produit_1"
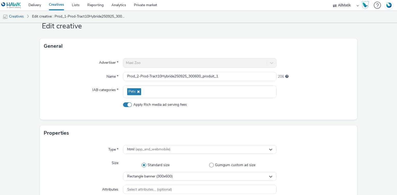
click at [321, 87] on div at bounding box center [315, 92] width 77 height 13
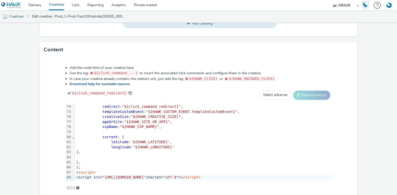
scroll to position [264, 0]
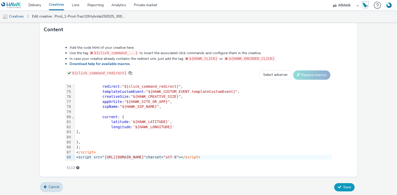
click at [343, 185] on span "Save" at bounding box center [347, 187] width 8 height 5
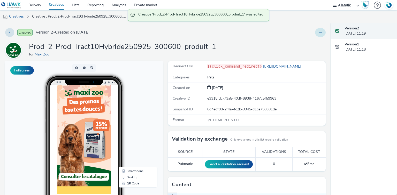
click at [315, 27] on div "Enabled Version 2 - Created on 29 September 2025 Prod_2-Prod-Tract10Hybride2509…" at bounding box center [165, 109] width 331 height 172
click at [319, 31] on icon at bounding box center [320, 33] width 3 height 4
click at [307, 53] on link "Duplicate" at bounding box center [306, 53] width 39 height 10
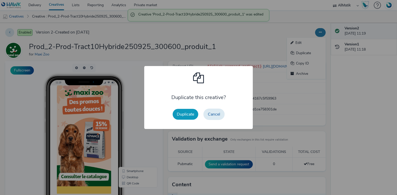
click at [187, 115] on button "Duplicate" at bounding box center [186, 114] width 26 height 11
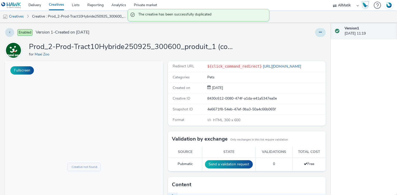
click at [319, 31] on icon at bounding box center [320, 33] width 3 height 4
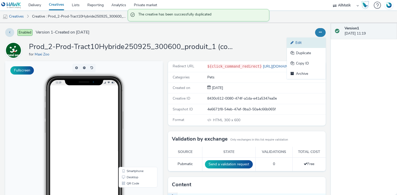
click at [308, 40] on link "Edit" at bounding box center [306, 43] width 39 height 10
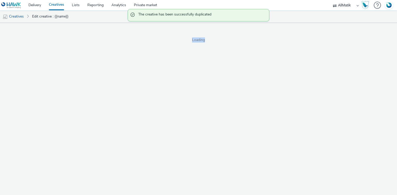
click at [308, 40] on span "Loading" at bounding box center [198, 39] width 397 height 5
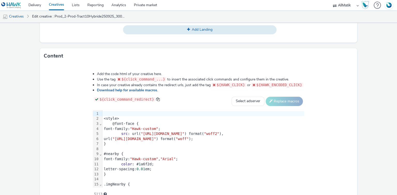
scroll to position [264, 0]
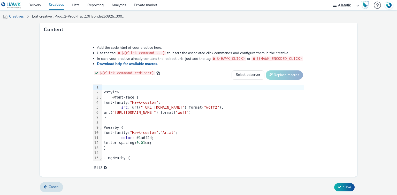
click at [177, 136] on div "color : # 1 a6f2d;" at bounding box center [203, 138] width 202 height 5
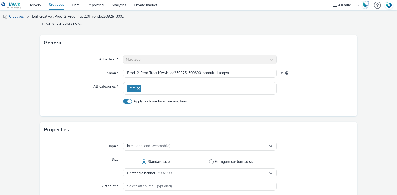
scroll to position [0, 0]
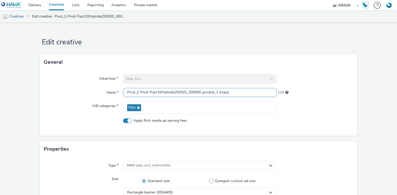
click at [162, 90] on input "Prod_2-Prod-Tract10Hybride250925_300600_produit_1 (copy)" at bounding box center [199, 92] width 153 height 9
paste input "3-Prod-Tract10Hybride250925_300600_produit_2"
type input "Prod_3-Prod-Tract10Hybride250925_300600_produit_2"
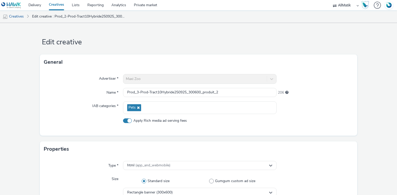
click at [350, 96] on div "206" at bounding box center [315, 92] width 77 height 9
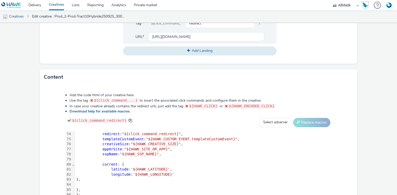
scroll to position [264, 0]
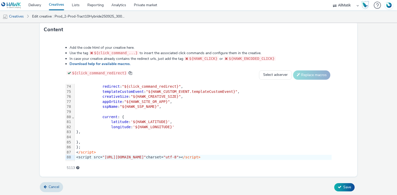
drag, startPoint x: 346, startPoint y: 187, endPoint x: 307, endPoint y: 71, distance: 122.7
click at [345, 186] on span "Save" at bounding box center [347, 187] width 8 height 5
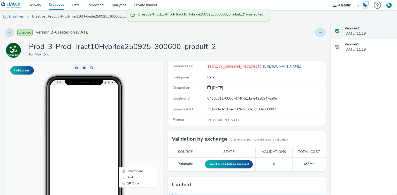
click at [317, 34] on button at bounding box center [320, 32] width 11 height 9
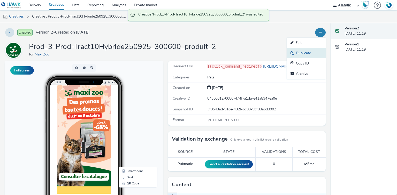
click at [304, 50] on link "Duplicate" at bounding box center [306, 53] width 39 height 10
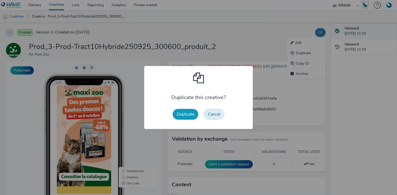
click at [186, 117] on button "Duplicate" at bounding box center [186, 114] width 26 height 11
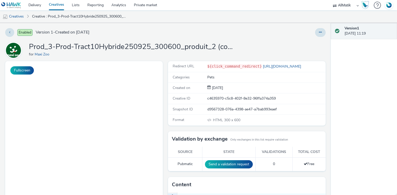
select select "24a55a22-8aa5-41c4-a59c-f152ca3b36a1"
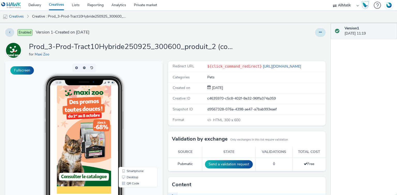
click at [319, 33] on icon at bounding box center [320, 33] width 3 height 4
click at [308, 41] on link "Edit" at bounding box center [306, 43] width 39 height 10
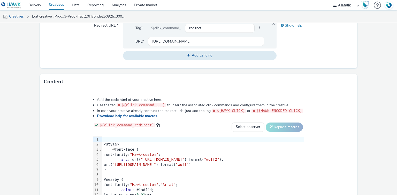
scroll to position [264, 0]
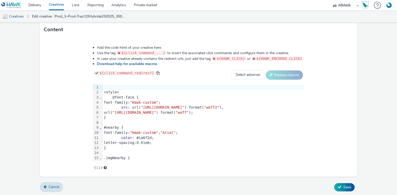
click at [156, 113] on span ""[URL][DOMAIN_NAME]"" at bounding box center [134, 113] width 44 height 4
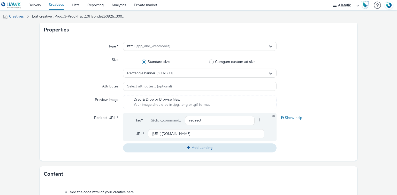
scroll to position [16, 0]
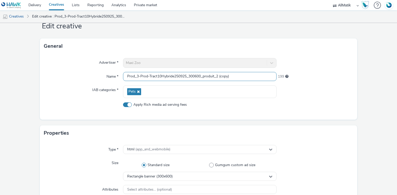
click at [166, 75] on input "Prod_3-Prod-Tract10Hybride250925_300600_produit_2 (copy)" at bounding box center [199, 76] width 153 height 9
click at [166, 76] on input "Prod_3-Prod-Tract10Hybride250925_300600_produit_2 (copy)" at bounding box center [199, 76] width 153 height 9
paste input "4-Prod-Tract10Hybride250925_300600_produit_4"
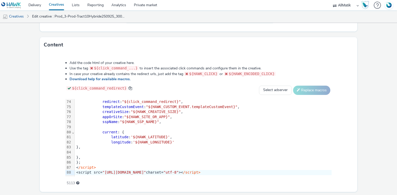
scroll to position [264, 0]
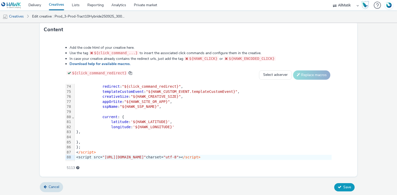
type input "Prod_4-Prod-Tract10Hybride250925_300600_produit_4"
click at [340, 187] on button "Save" at bounding box center [344, 188] width 20 height 8
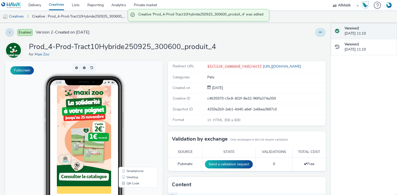
click at [319, 34] on icon at bounding box center [320, 33] width 3 height 4
click at [304, 53] on link "Duplicate" at bounding box center [306, 53] width 39 height 10
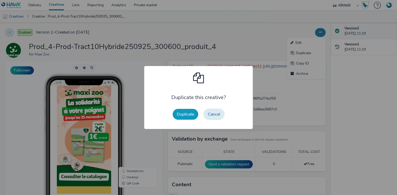
click at [192, 113] on button "Duplicate" at bounding box center [186, 114] width 26 height 11
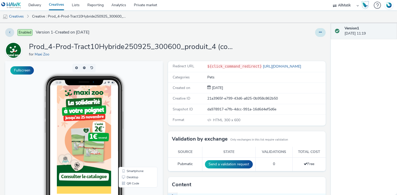
click at [320, 31] on button at bounding box center [320, 32] width 11 height 9
click at [308, 47] on link "Edit" at bounding box center [306, 43] width 39 height 10
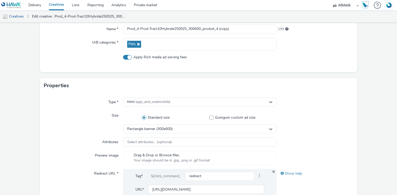
scroll to position [186, 0]
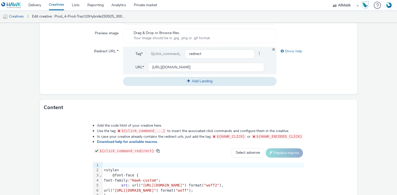
click at [189, 182] on div "font-family: "Hawk-custom" ;" at bounding box center [203, 180] width 202 height 5
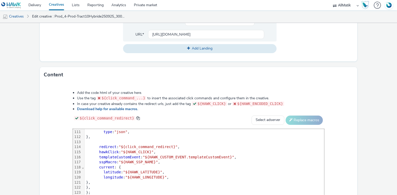
scroll to position [161, 0]
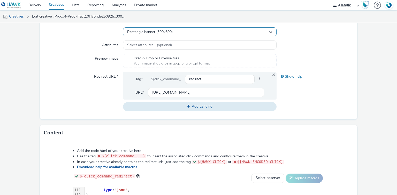
click at [181, 33] on div "Rectangle banner (300x600)" at bounding box center [199, 31] width 153 height 9
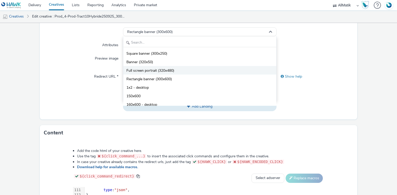
click at [169, 70] on span "Full screen portrait (320x480)" at bounding box center [150, 70] width 48 height 5
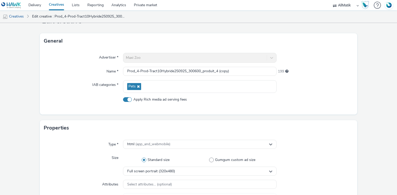
scroll to position [16, 0]
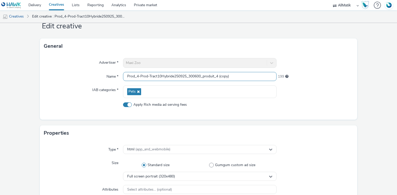
click at [171, 73] on input "Prod_4-Prod-Tract10Hybride250925_300600_produit_4 (copy)" at bounding box center [199, 76] width 153 height 9
paste input "-Tract10Hybride250925_320480_slider"
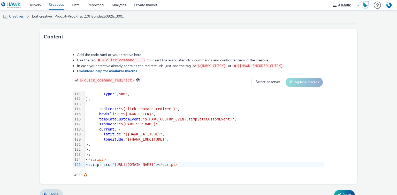
scroll to position [264, 0]
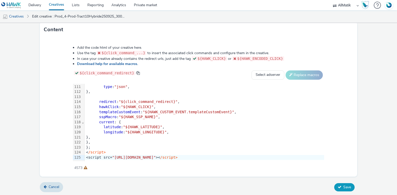
type input "Prod-Tract10Hybride250925_320480_slider"
click at [346, 185] on span "Save" at bounding box center [347, 187] width 8 height 5
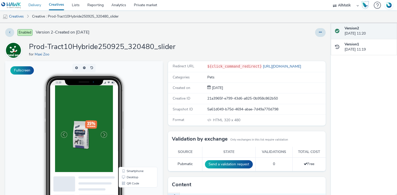
click at [35, 5] on link "Delivery" at bounding box center [35, 5] width 20 height 10
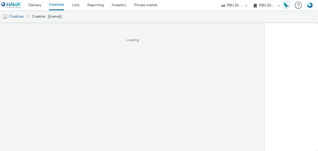
select select "38ed0f18-cbca-4106-be45-330e11e5f0af"
select select "f42c2087-8482-4af0-9099-e05519206007"
